Goal: Task Accomplishment & Management: Use online tool/utility

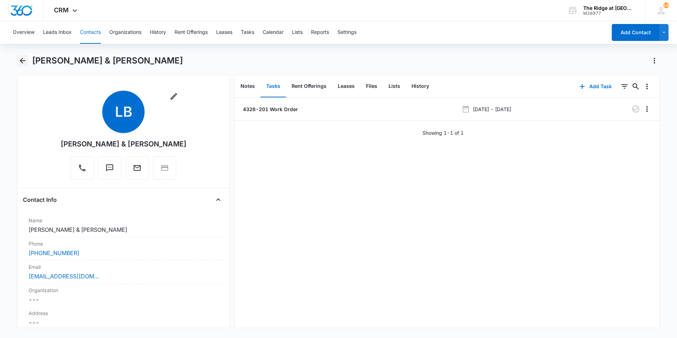
click at [22, 62] on icon "Back" at bounding box center [22, 60] width 8 height 8
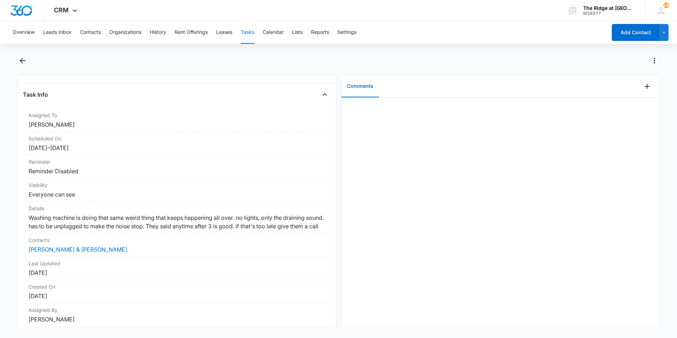
scroll to position [57, 0]
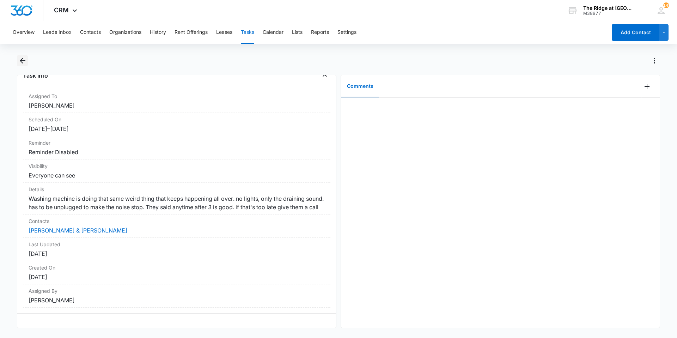
click at [18, 66] on button "Back" at bounding box center [22, 60] width 11 height 11
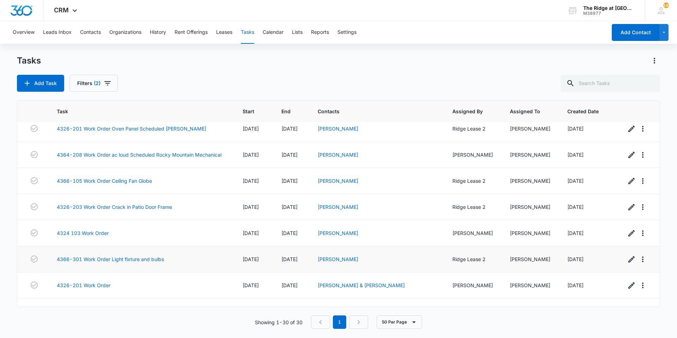
scroll to position [602, 0]
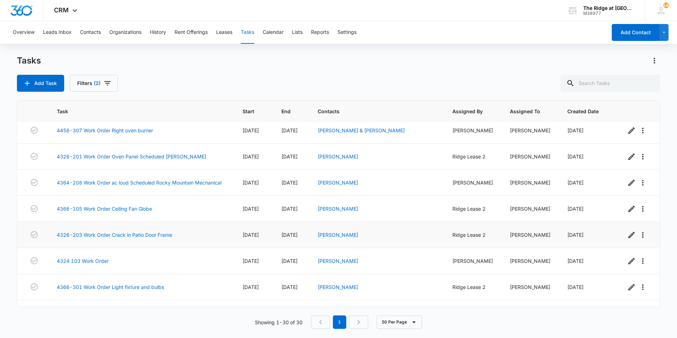
scroll to position [602, 0]
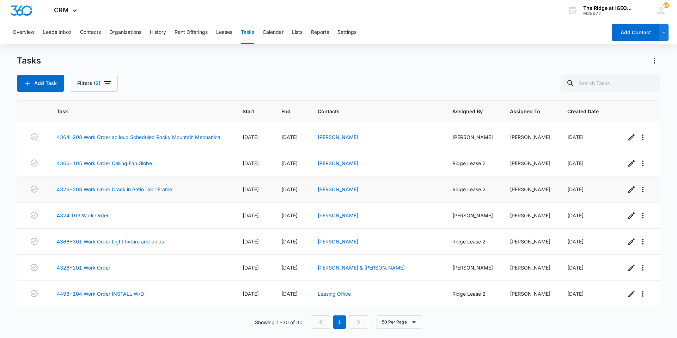
click at [246, 192] on span "[DATE]" at bounding box center [251, 189] width 16 height 6
click at [158, 241] on link "4366-301 Work Order Light fixture and bulbs" at bounding box center [110, 241] width 107 height 7
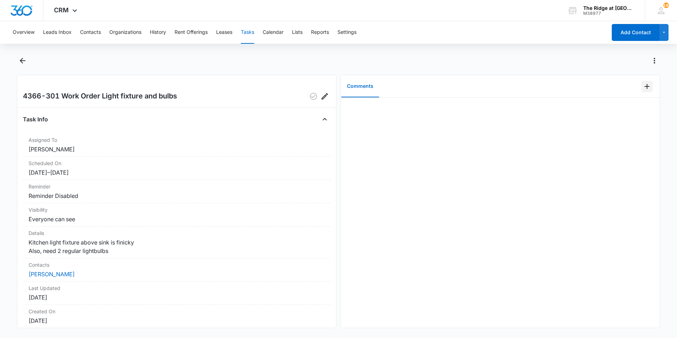
click at [646, 87] on icon "Add Comment" at bounding box center [647, 86] width 8 height 8
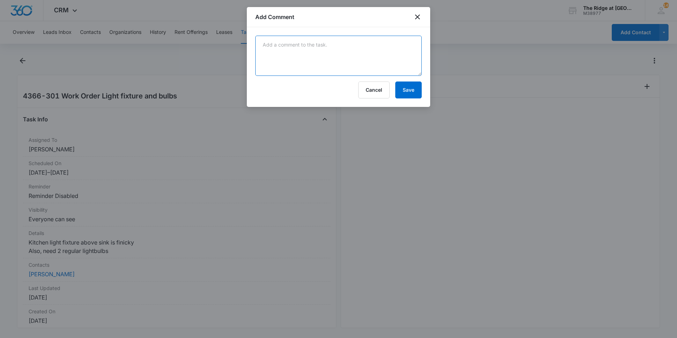
click at [412, 51] on textarea at bounding box center [338, 56] width 166 height 40
type textarea "replaced 4 light bulbs, and reglued counter that had came off"
click at [418, 89] on button "Save" at bounding box center [408, 89] width 26 height 17
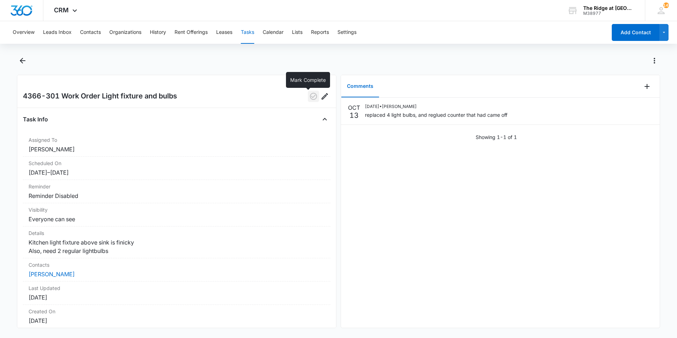
click at [309, 98] on icon "button" at bounding box center [313, 96] width 8 height 8
click at [15, 56] on main "4366-301 Work Order Light fixture and bulbs Task Info Assigned To Ricardo Marin…" at bounding box center [338, 195] width 677 height 281
click at [19, 61] on button "Back" at bounding box center [22, 60] width 11 height 11
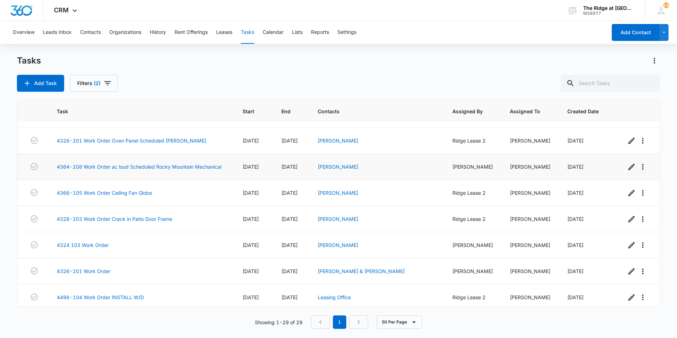
scroll to position [576, 0]
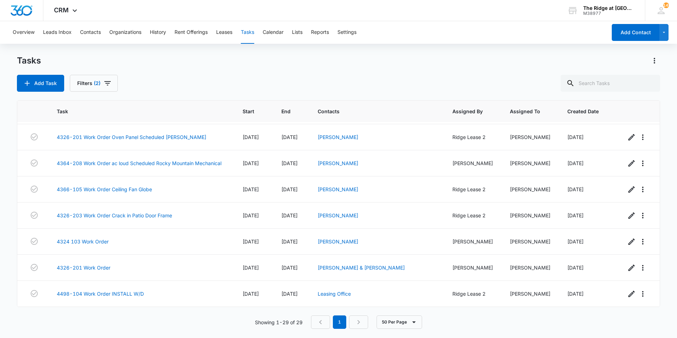
click at [247, 83] on div "Add Task Filters (2)" at bounding box center [338, 83] width 643 height 17
click at [122, 293] on link "4498-104 Work Order INSTALL W/D" at bounding box center [100, 293] width 87 height 7
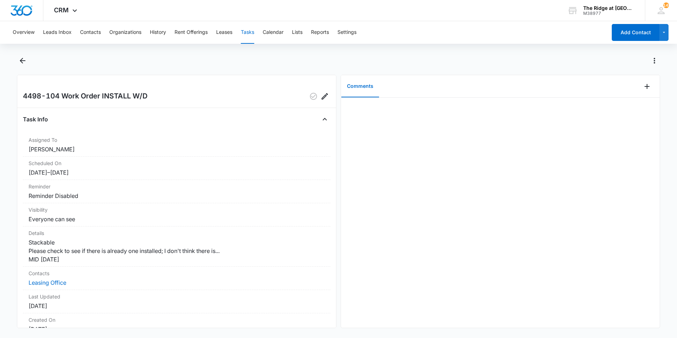
click at [382, 235] on div at bounding box center [500, 213] width 319 height 230
